Goal: Register for event/course

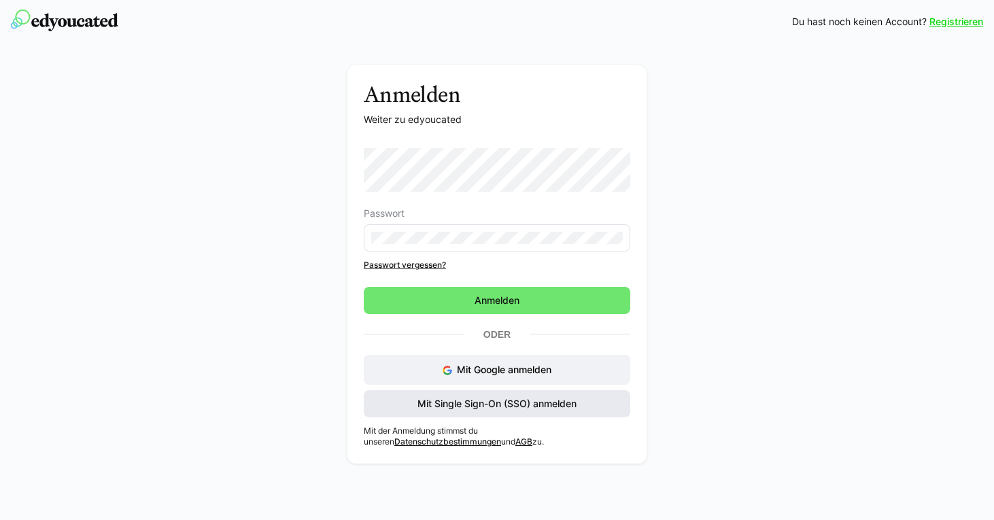
click at [490, 398] on span "Mit Single Sign-On (SSO) anmelden" at bounding box center [496, 404] width 163 height 14
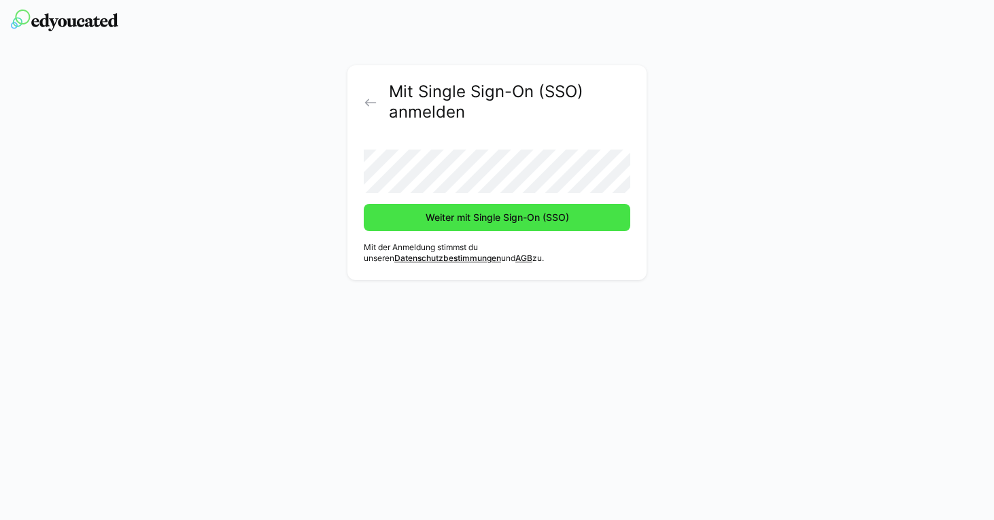
click at [458, 221] on span "Weiter mit Single Sign-On (SSO)" at bounding box center [498, 218] width 148 height 14
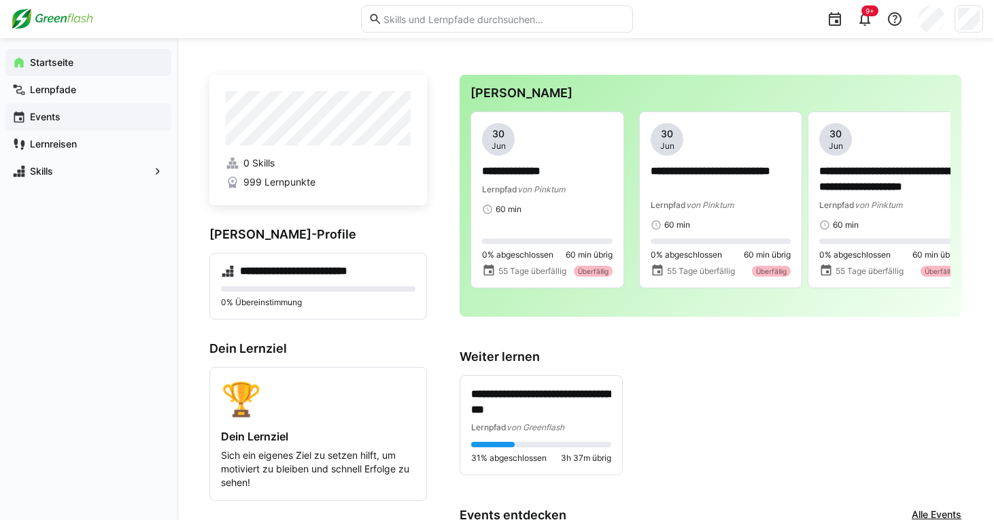
click at [63, 120] on span "Events" at bounding box center [96, 117] width 137 height 14
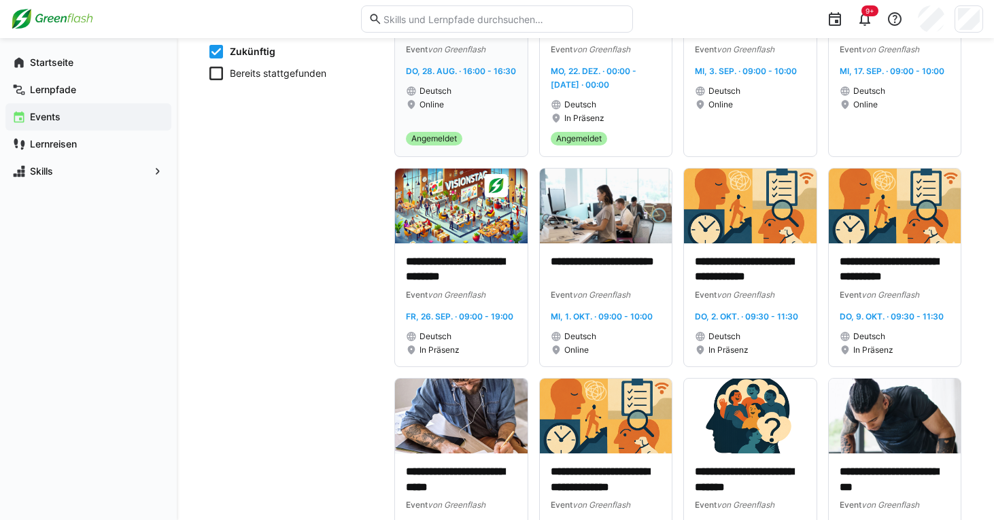
scroll to position [324, 0]
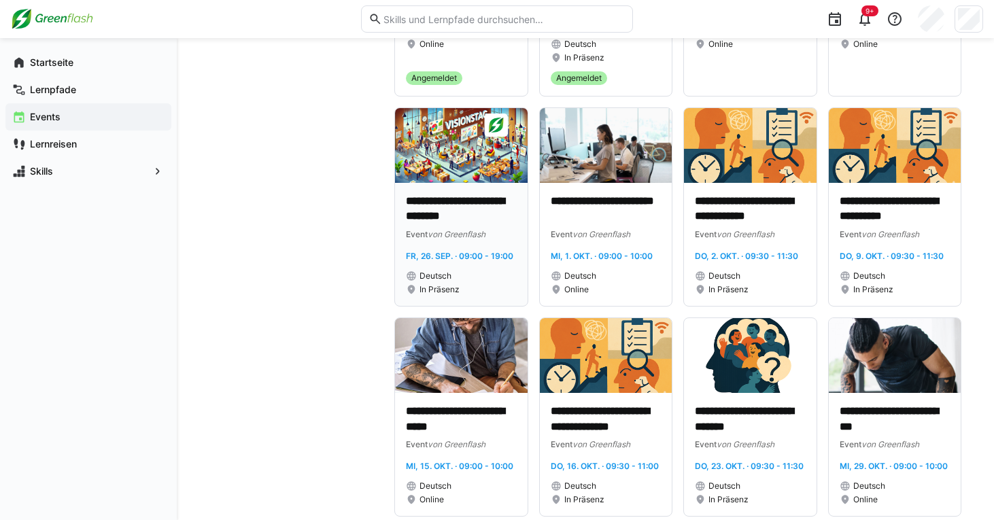
click at [458, 214] on p "**********" at bounding box center [461, 209] width 111 height 31
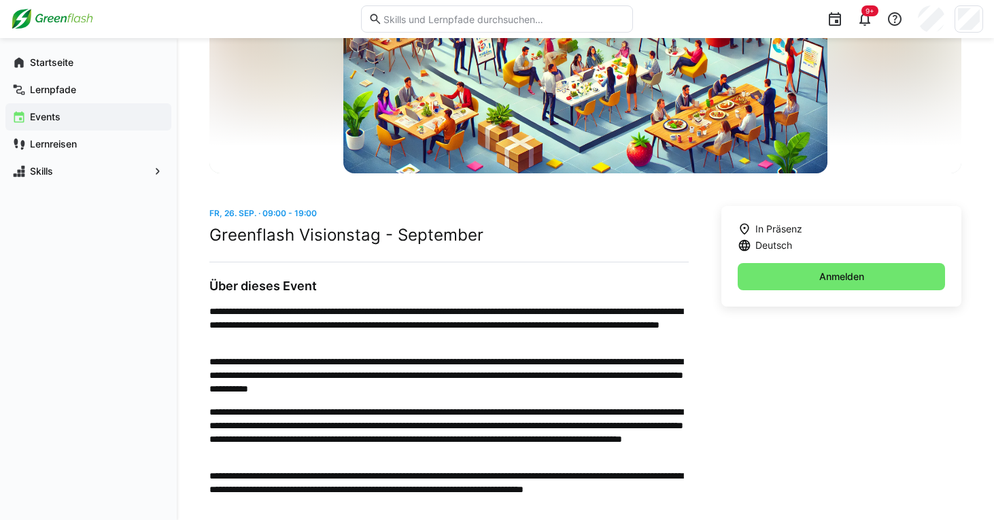
scroll to position [217, 0]
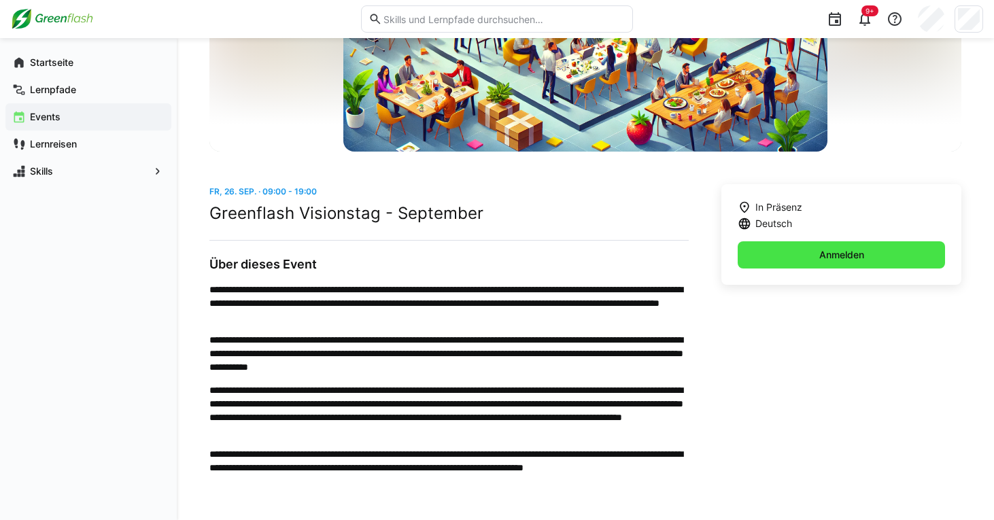
click at [851, 250] on span "Anmelden" at bounding box center [841, 255] width 49 height 14
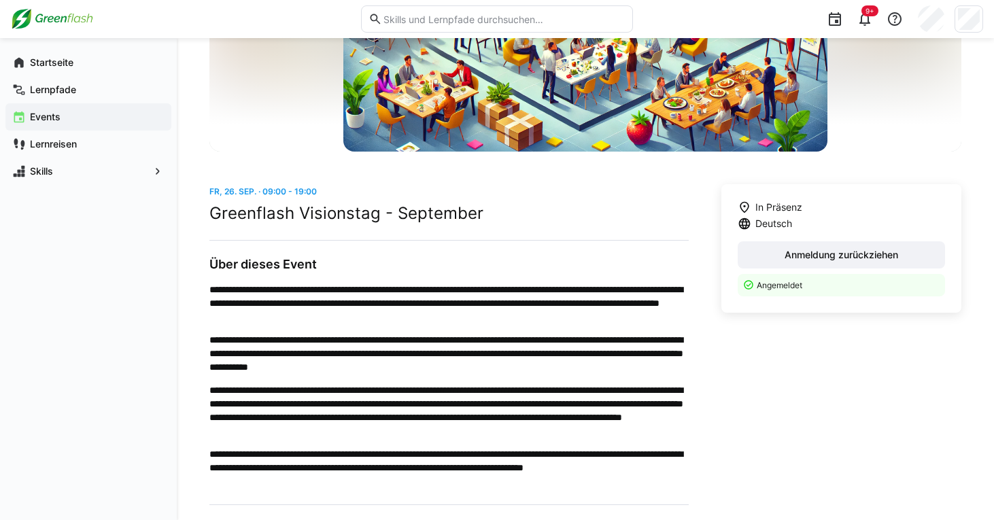
click at [79, 121] on span "Events" at bounding box center [96, 117] width 137 height 14
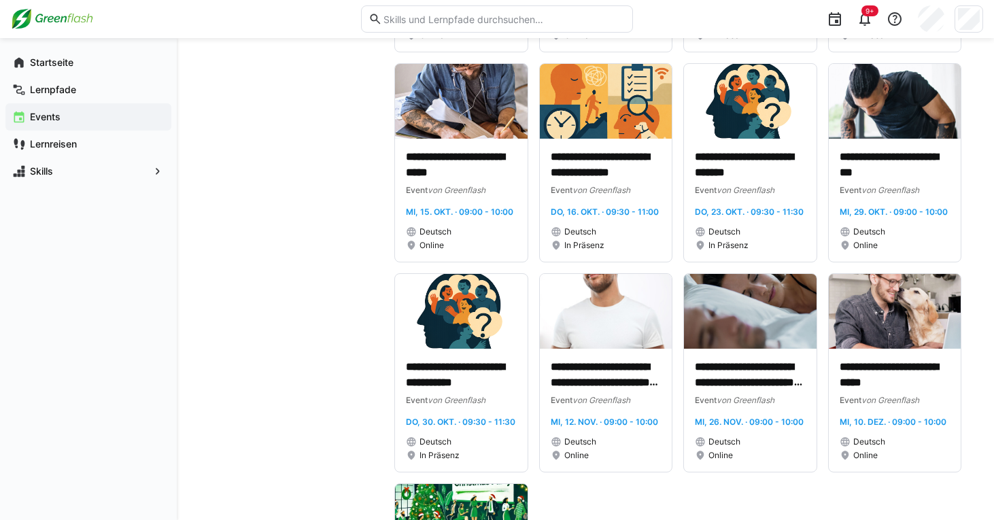
scroll to position [774, 0]
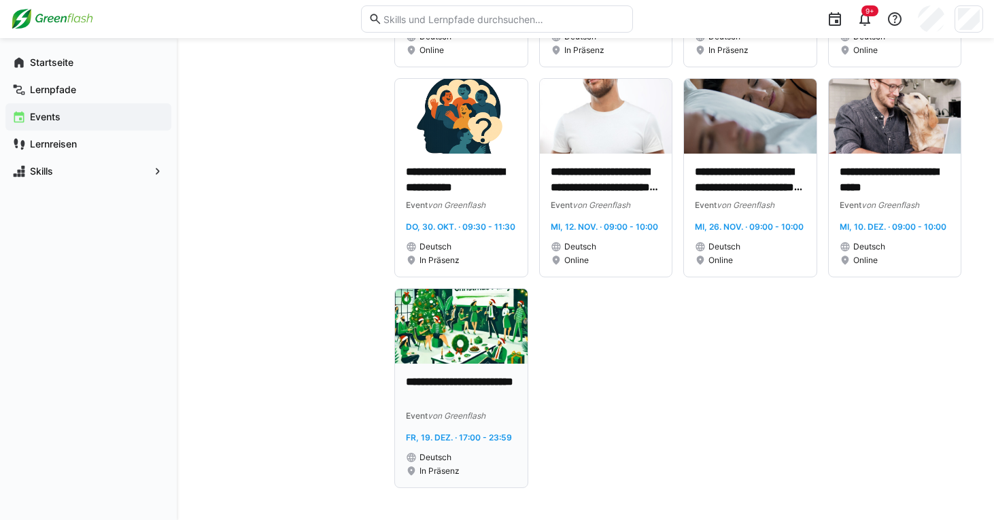
click at [453, 386] on p "**********" at bounding box center [461, 390] width 111 height 31
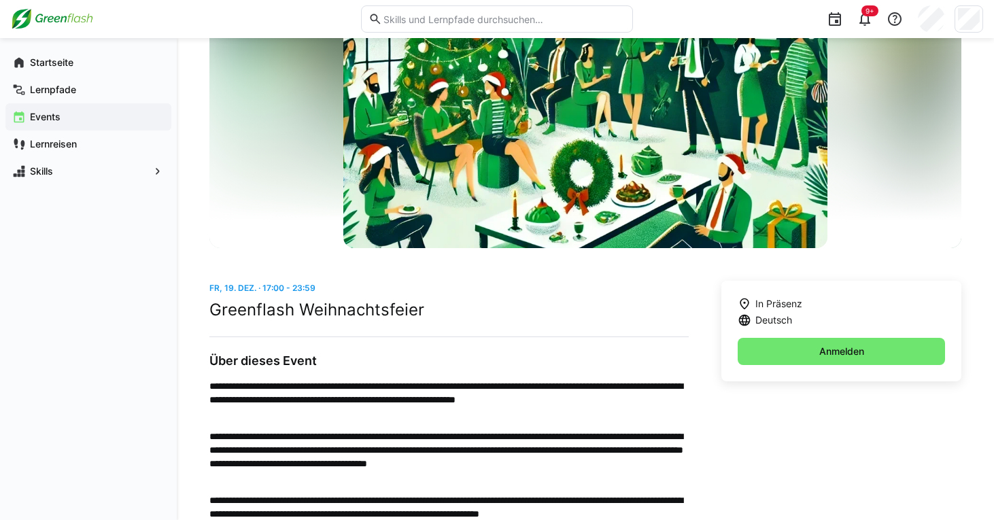
scroll to position [126, 0]
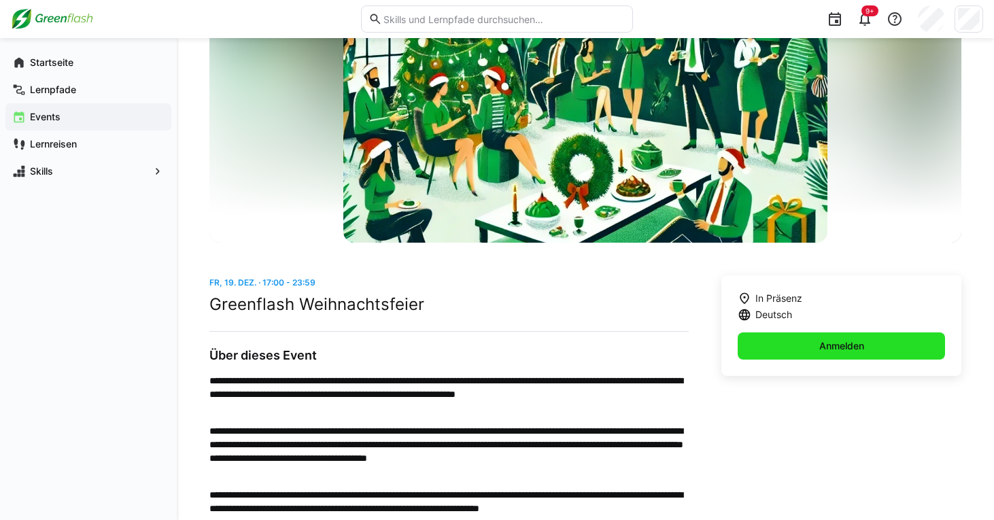
click at [830, 350] on span "Anmelden" at bounding box center [841, 346] width 49 height 14
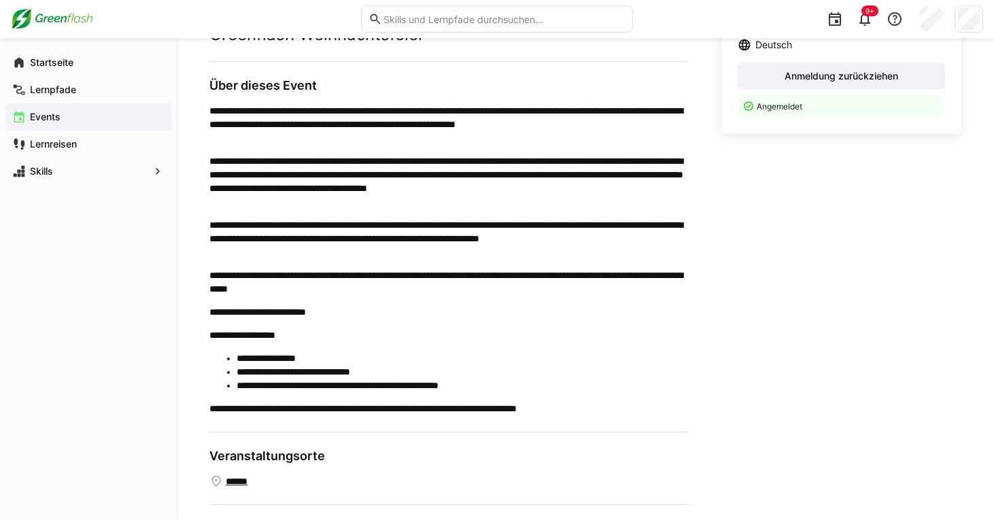
scroll to position [469, 0]
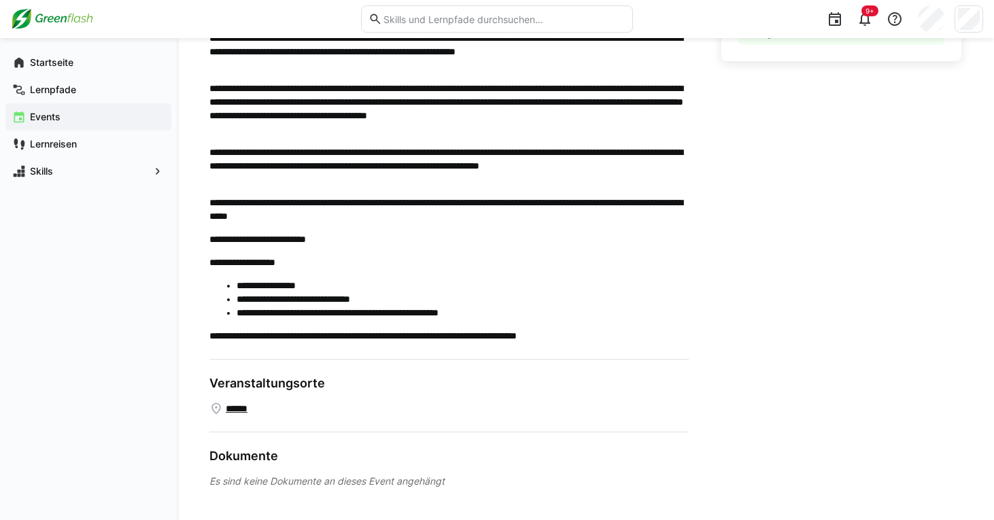
click at [256, 237] on link "**********" at bounding box center [263, 240] width 86 height 10
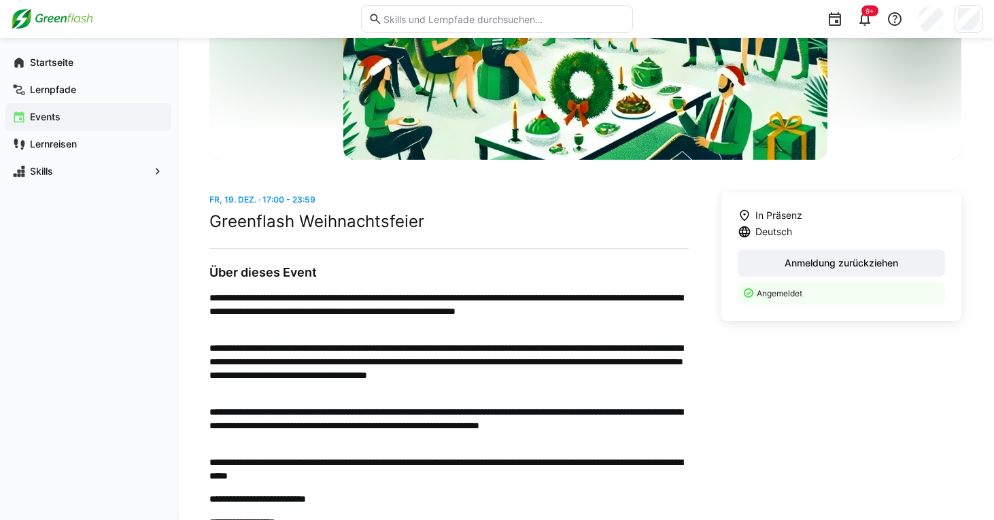
scroll to position [0, 0]
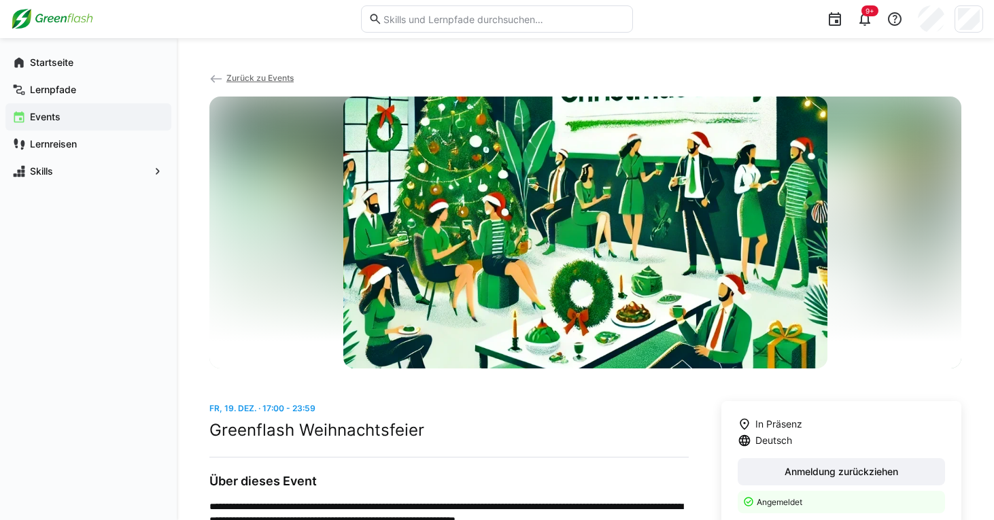
click at [231, 82] on span "Zurück zu Events" at bounding box center [259, 78] width 67 height 10
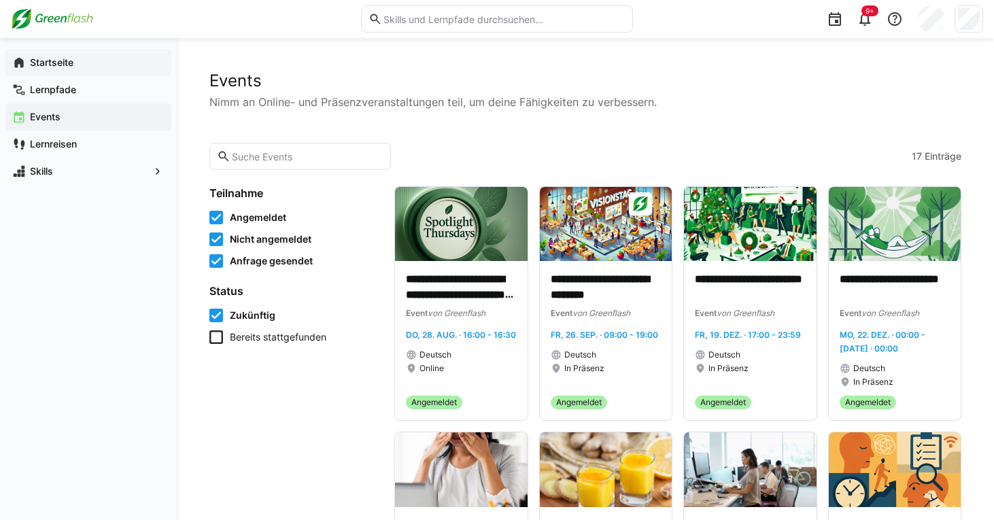
click at [109, 71] on div "Startseite" at bounding box center [88, 62] width 166 height 27
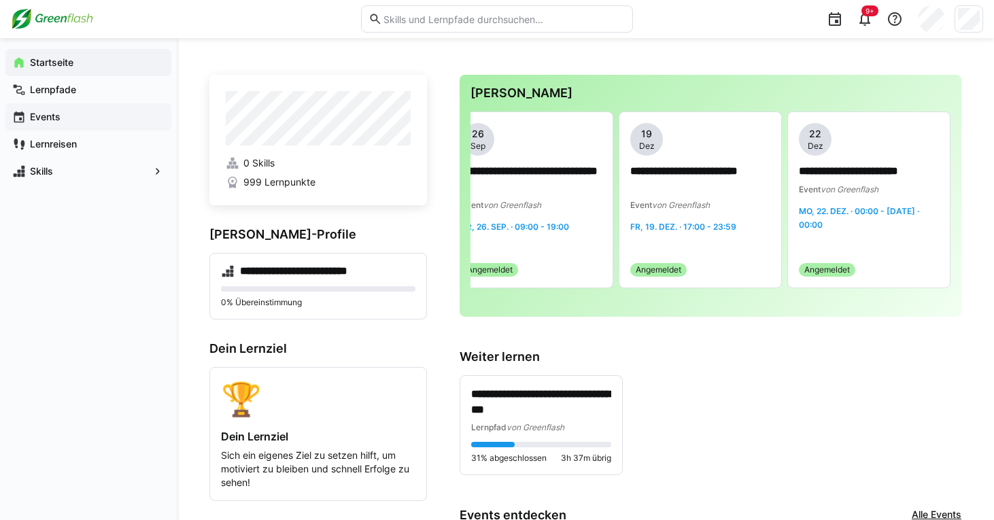
click at [103, 112] on span "Events" at bounding box center [96, 117] width 137 height 14
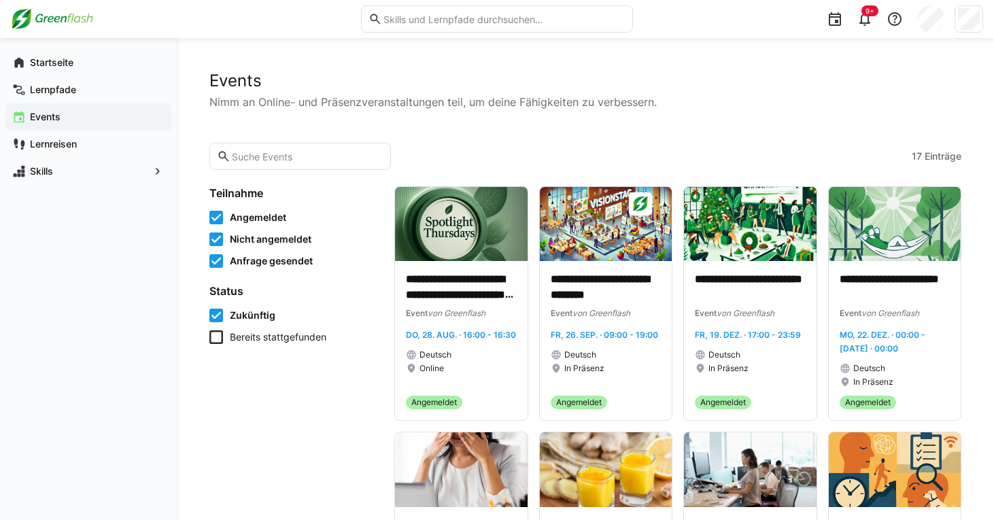
click at [218, 334] on icon at bounding box center [216, 337] width 14 height 14
click at [216, 335] on icon at bounding box center [216, 337] width 14 height 14
